Goal: Navigation & Orientation: Find specific page/section

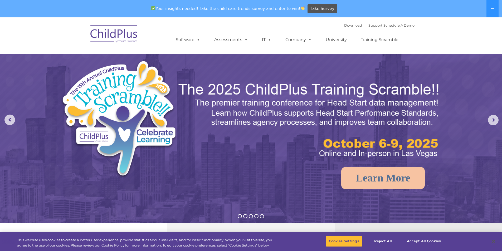
select select "MEDIUM"
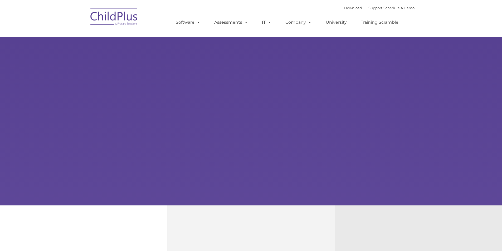
type input ""
select select "MEDIUM"
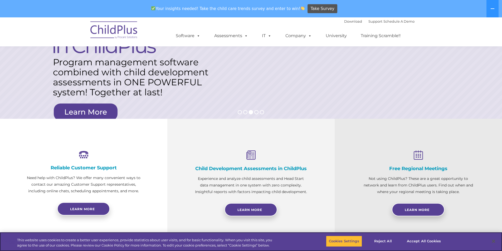
scroll to position [105, 0]
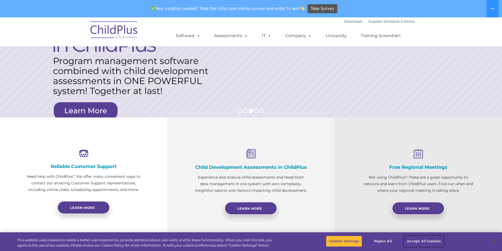
click at [421, 240] on button "Accept All Cookies" at bounding box center [424, 241] width 40 height 11
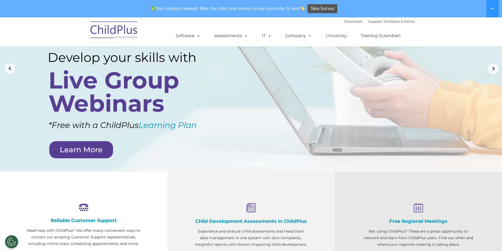
scroll to position [0, 0]
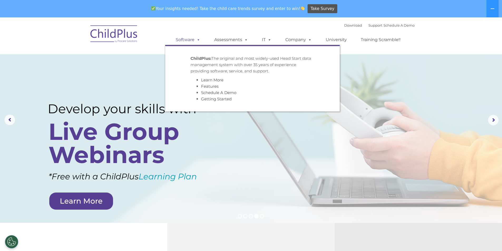
click at [187, 41] on link "Software" at bounding box center [188, 40] width 35 height 11
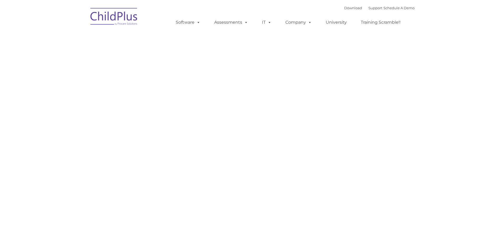
type input ""
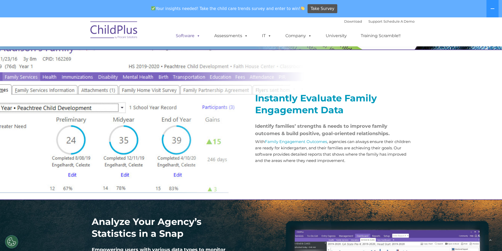
scroll to position [571, 0]
